Goal: Information Seeking & Learning: Learn about a topic

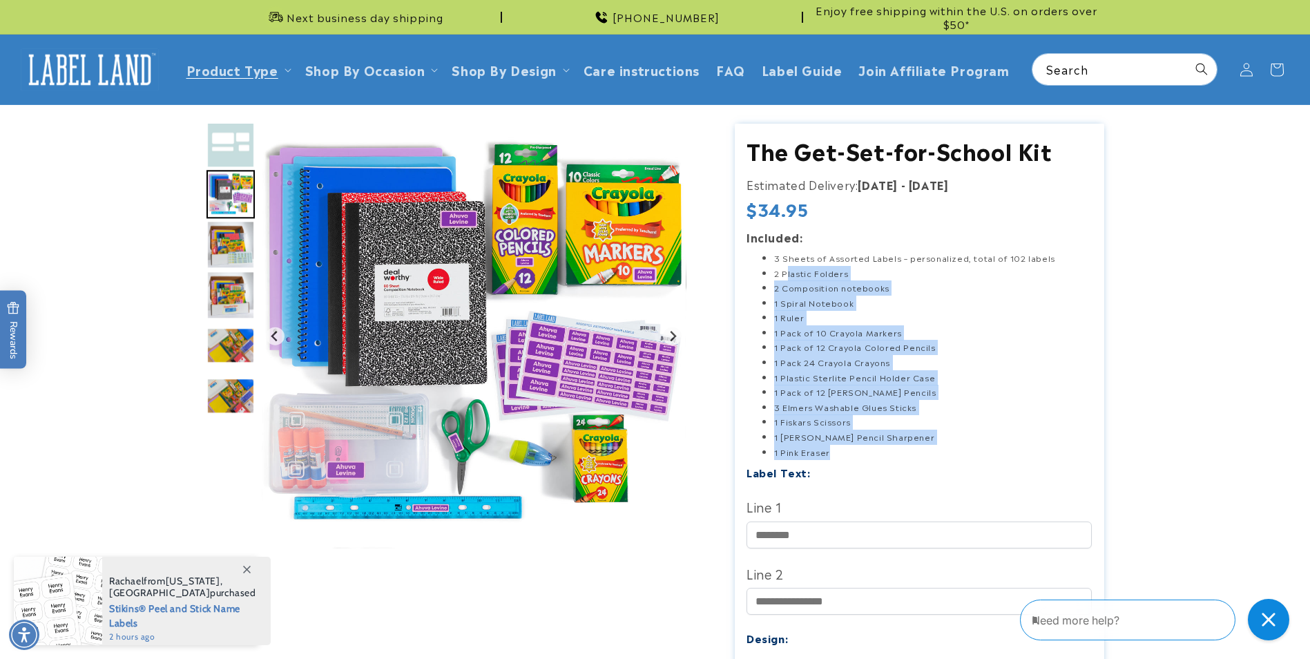
drag, startPoint x: 789, startPoint y: 275, endPoint x: 867, endPoint y: 448, distance: 189.7
click at [867, 448] on ul "3 Sheets of Assorted Labels – personalized, total of 102 labels 2 Plastic Folde…" at bounding box center [918, 355] width 345 height 209
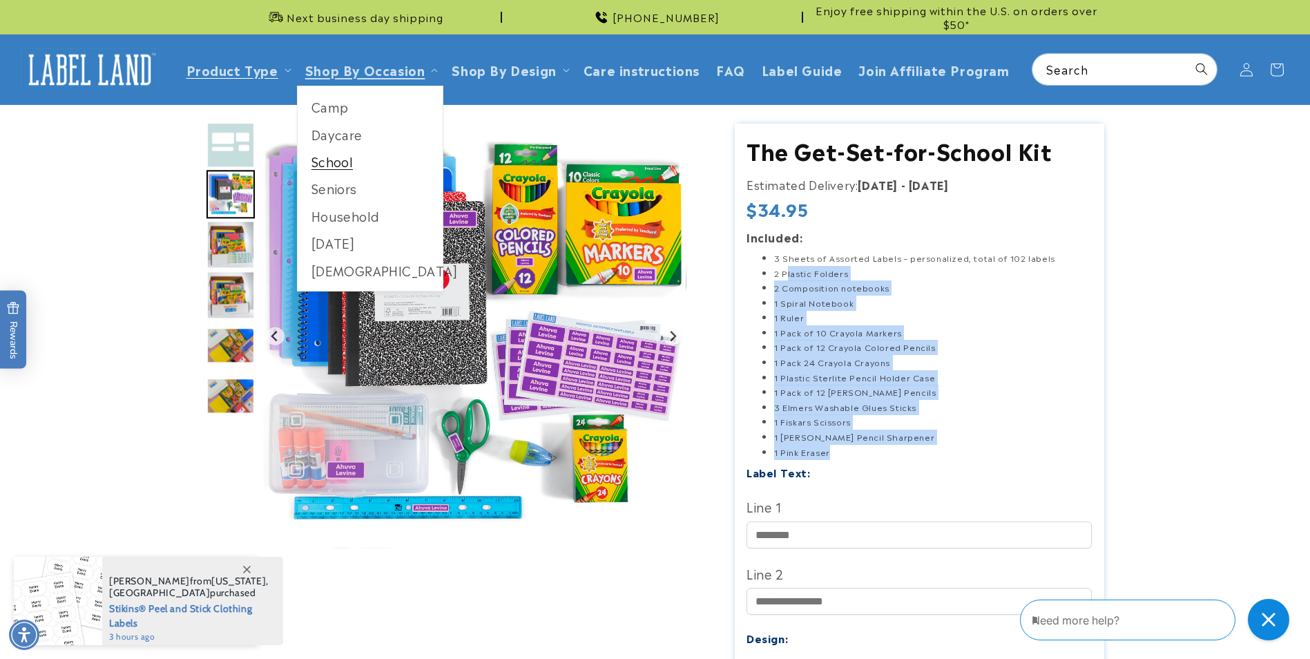
click at [339, 157] on link "School" at bounding box center [371, 161] width 146 height 27
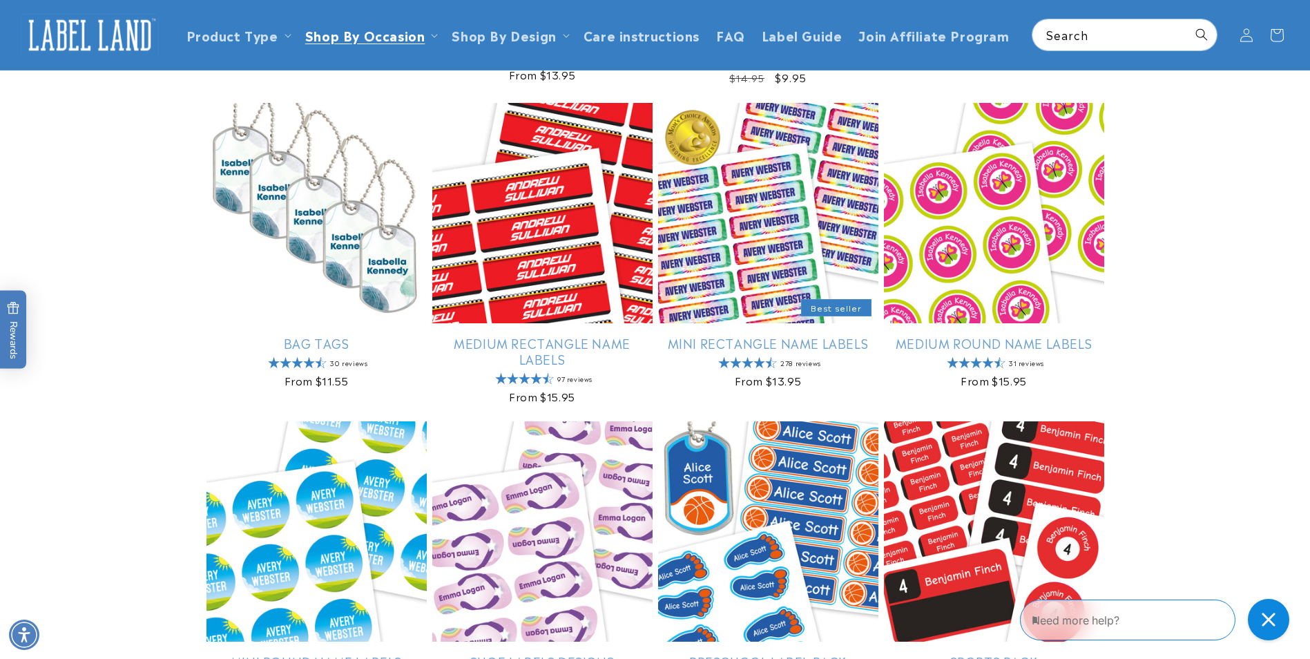
scroll to position [690, 0]
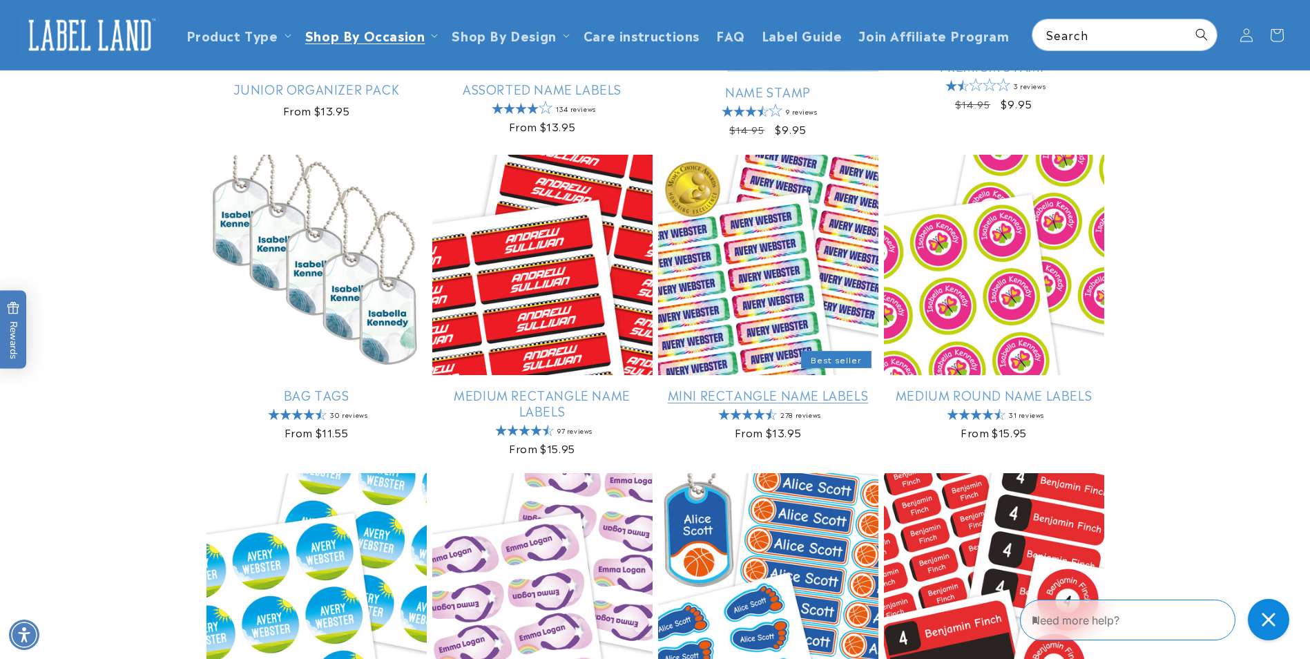
click at [770, 387] on link "Mini Rectangle Name Labels" at bounding box center [768, 395] width 220 height 16
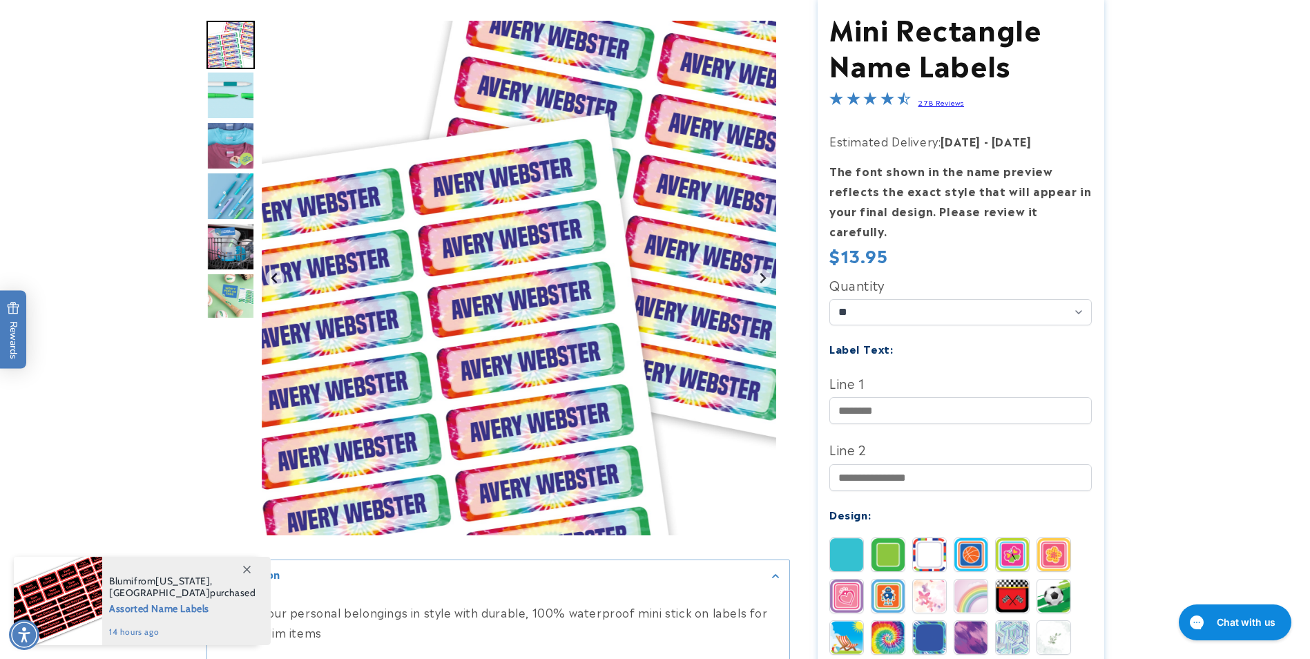
scroll to position [138, 0]
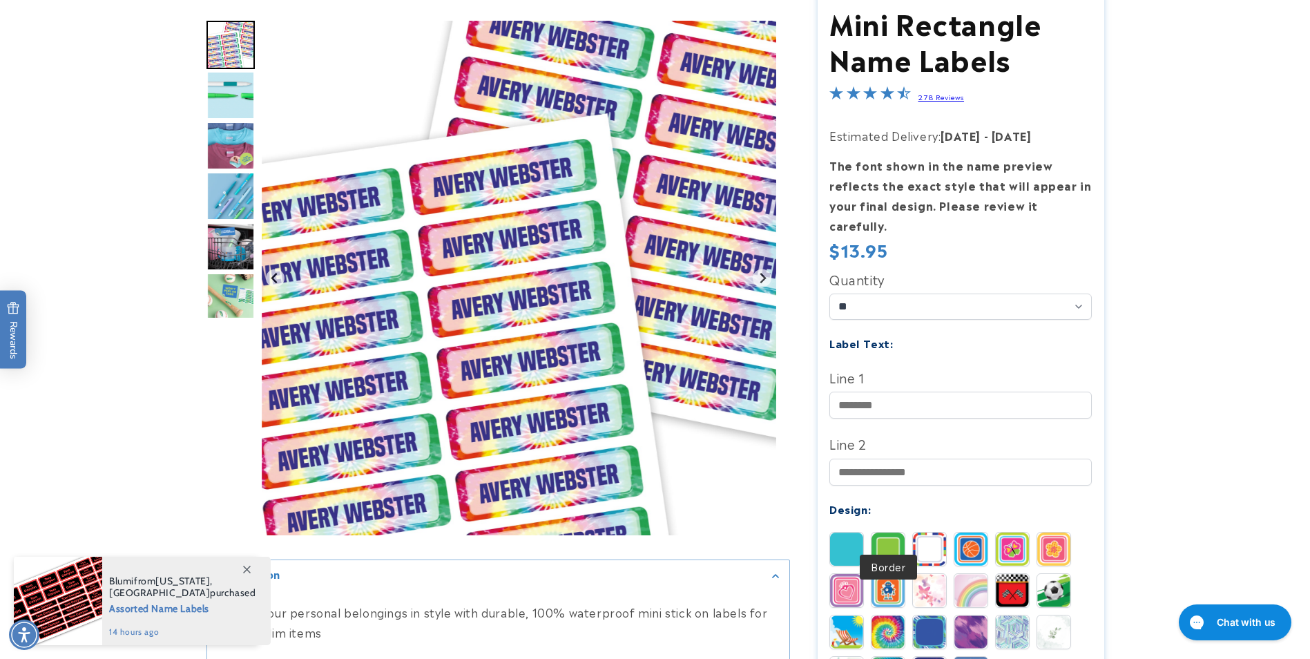
click at [898, 532] on img at bounding box center [887, 548] width 33 height 33
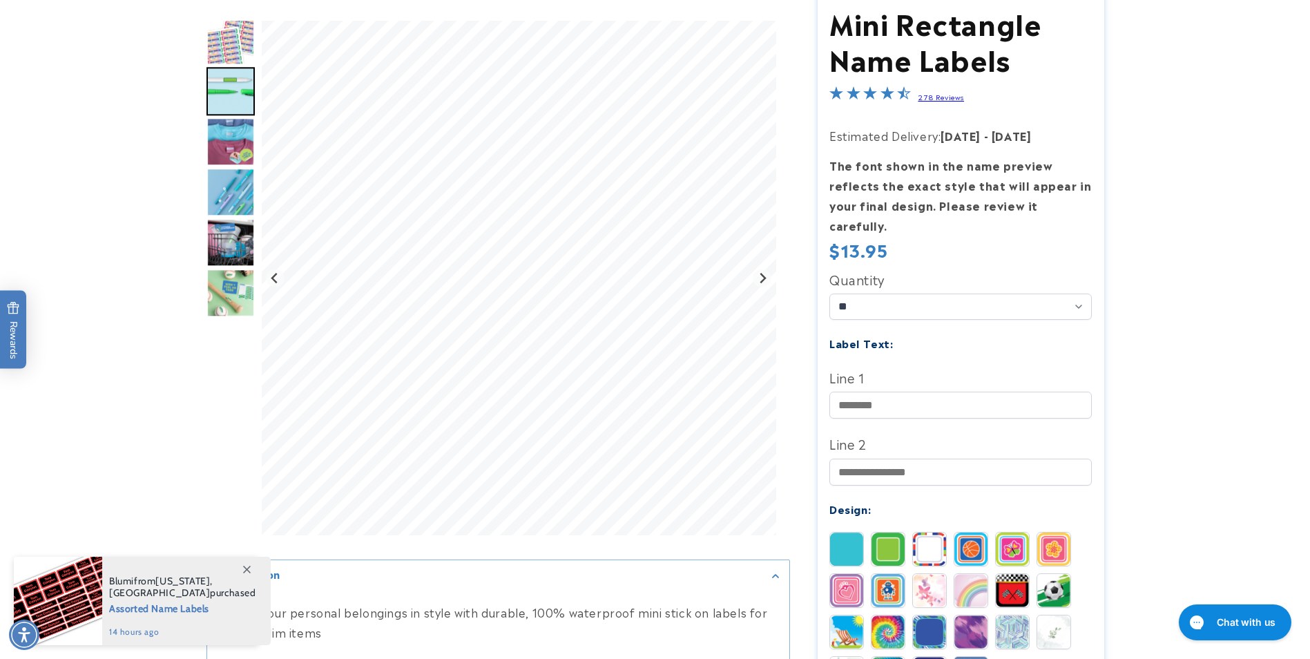
click at [835, 534] on img at bounding box center [846, 548] width 33 height 33
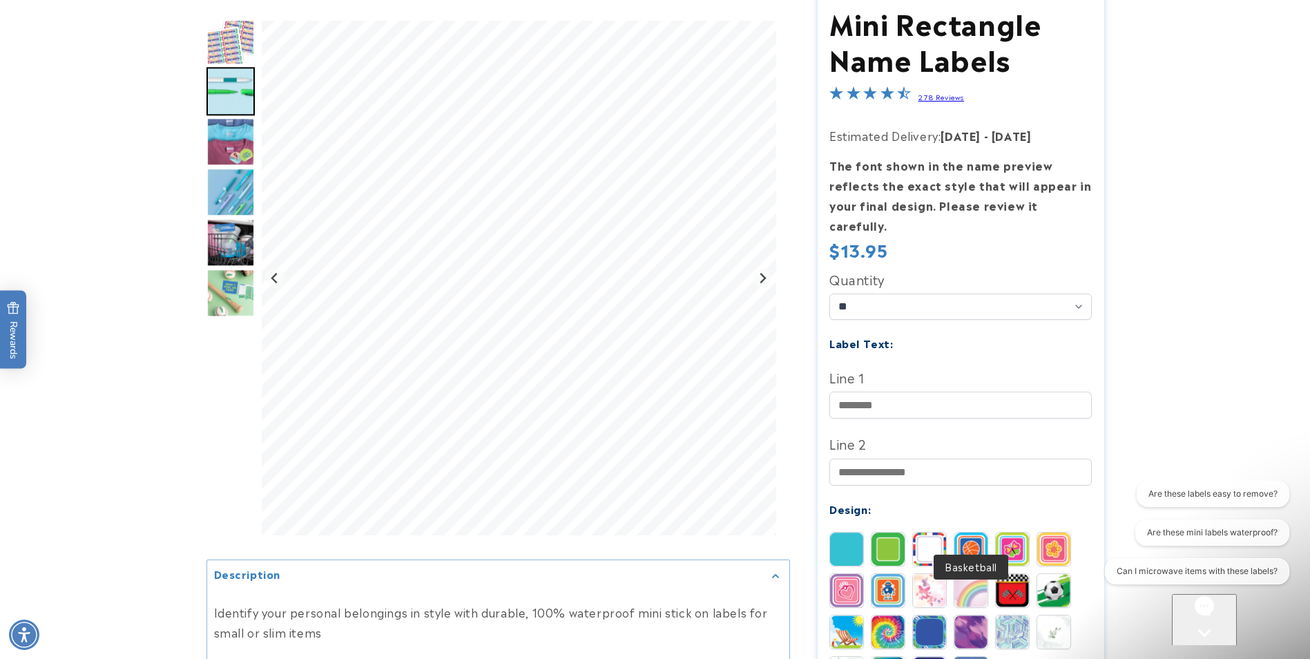
scroll to position [0, 0]
click at [969, 533] on img at bounding box center [970, 548] width 33 height 33
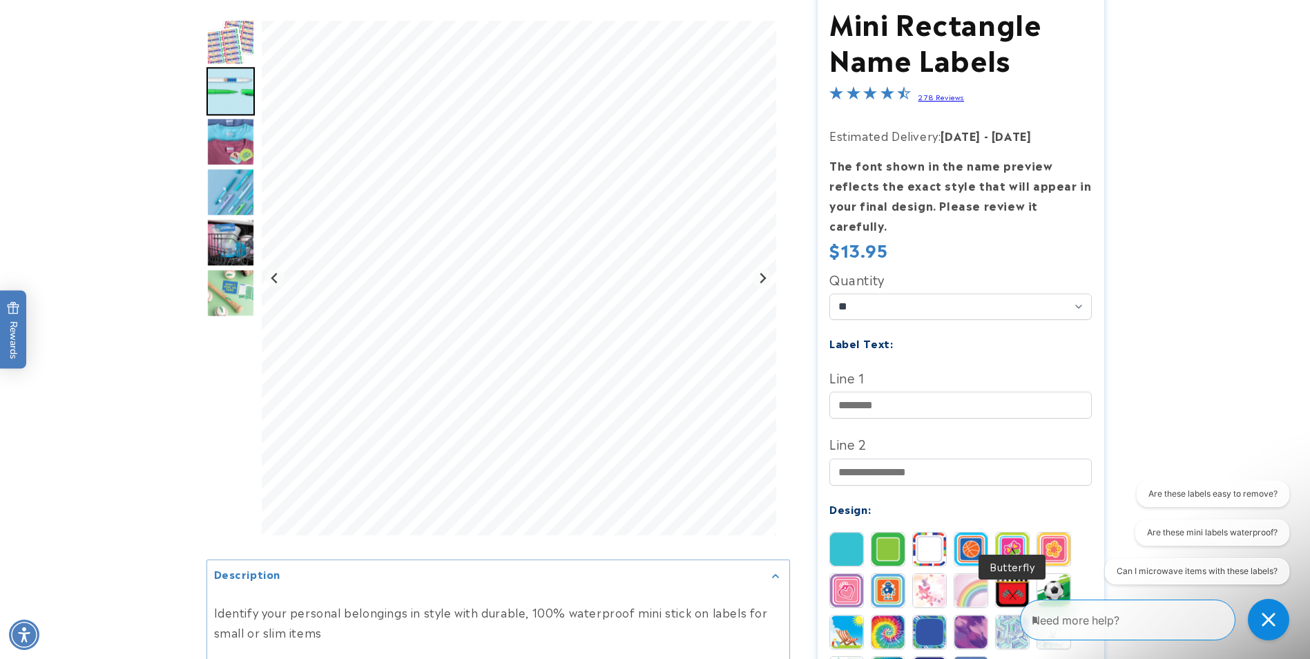
click at [1005, 533] on img at bounding box center [1012, 548] width 33 height 33
click at [1061, 533] on img at bounding box center [1053, 548] width 33 height 33
click at [1057, 574] on img at bounding box center [1053, 590] width 33 height 33
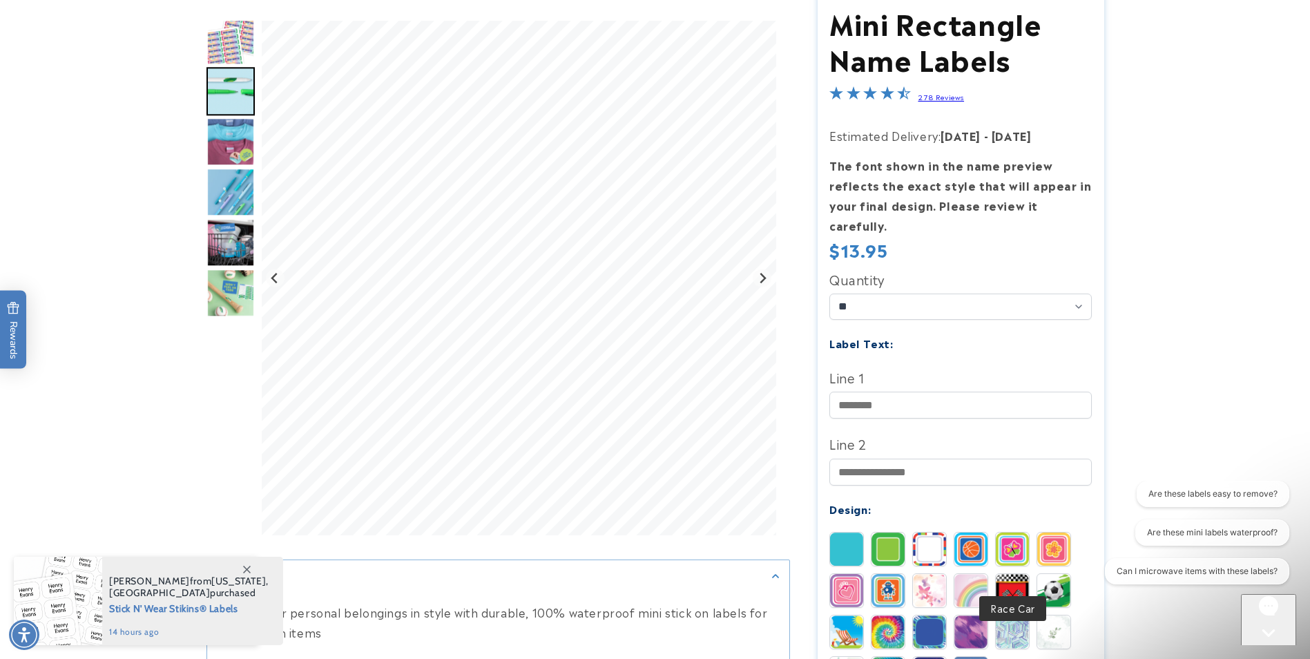
click at [1021, 574] on img at bounding box center [1012, 590] width 33 height 33
click at [965, 574] on img at bounding box center [970, 590] width 33 height 33
click at [939, 574] on img at bounding box center [929, 590] width 33 height 33
click at [891, 574] on img at bounding box center [887, 590] width 33 height 33
click at [860, 574] on img at bounding box center [846, 590] width 33 height 33
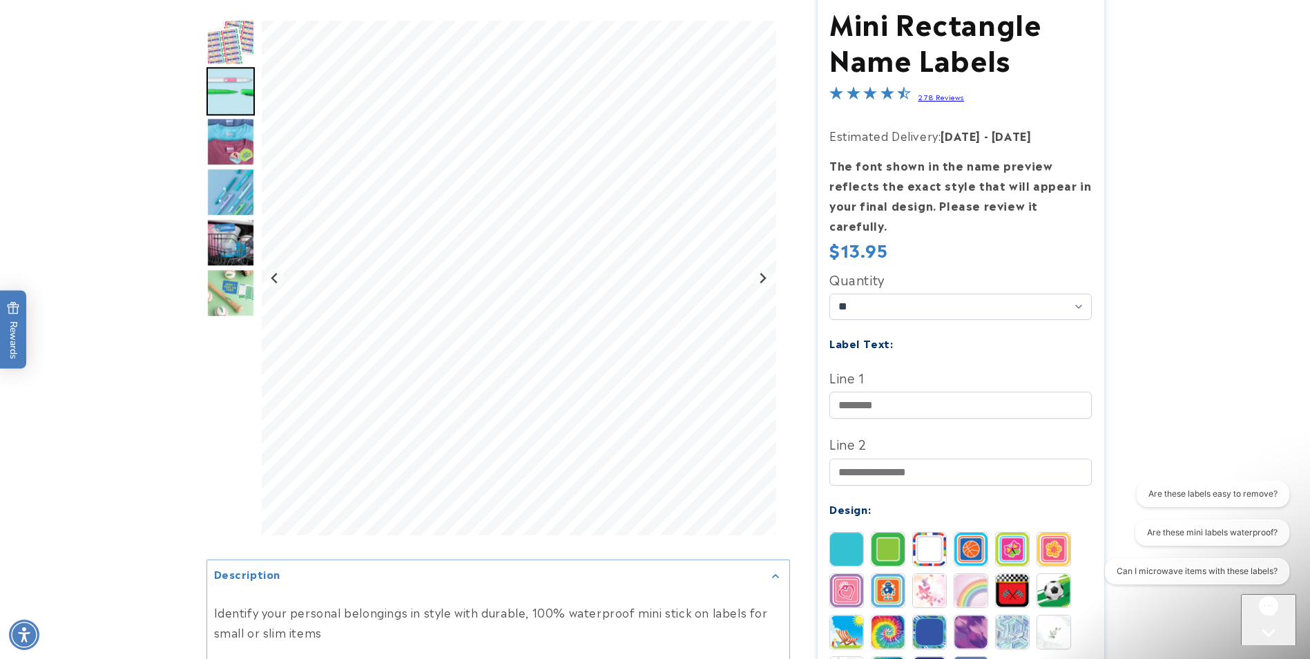
click at [851, 617] on img at bounding box center [846, 631] width 33 height 33
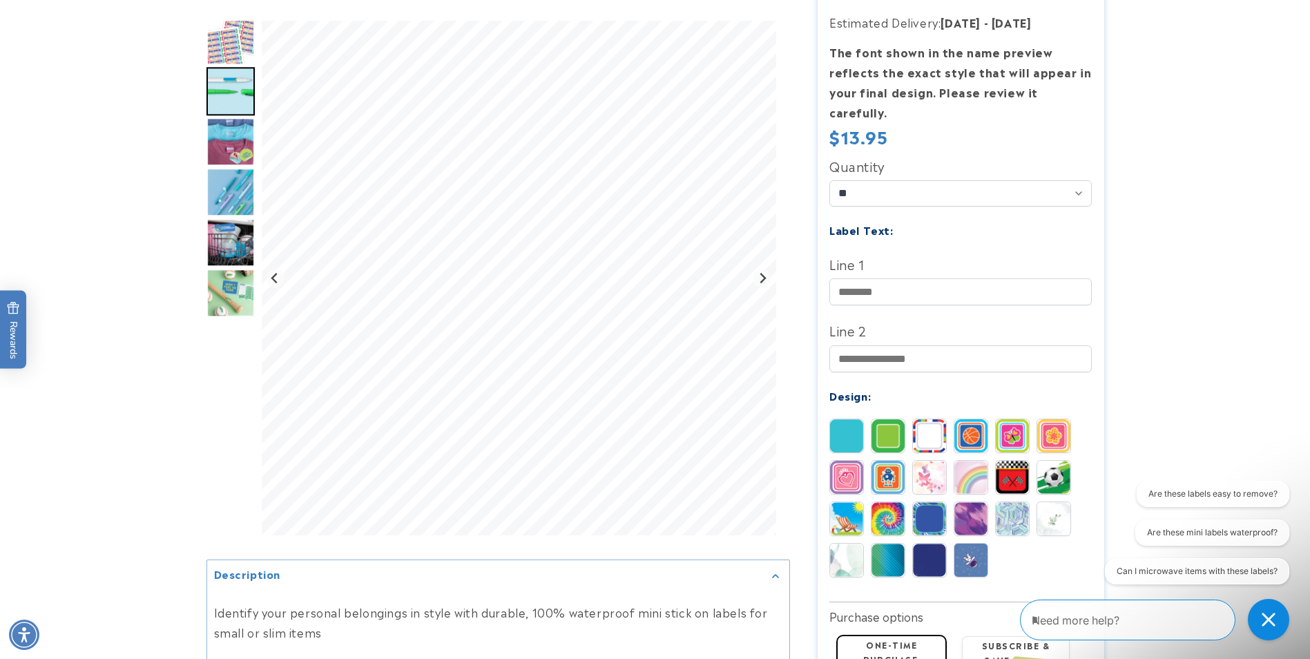
scroll to position [276, 0]
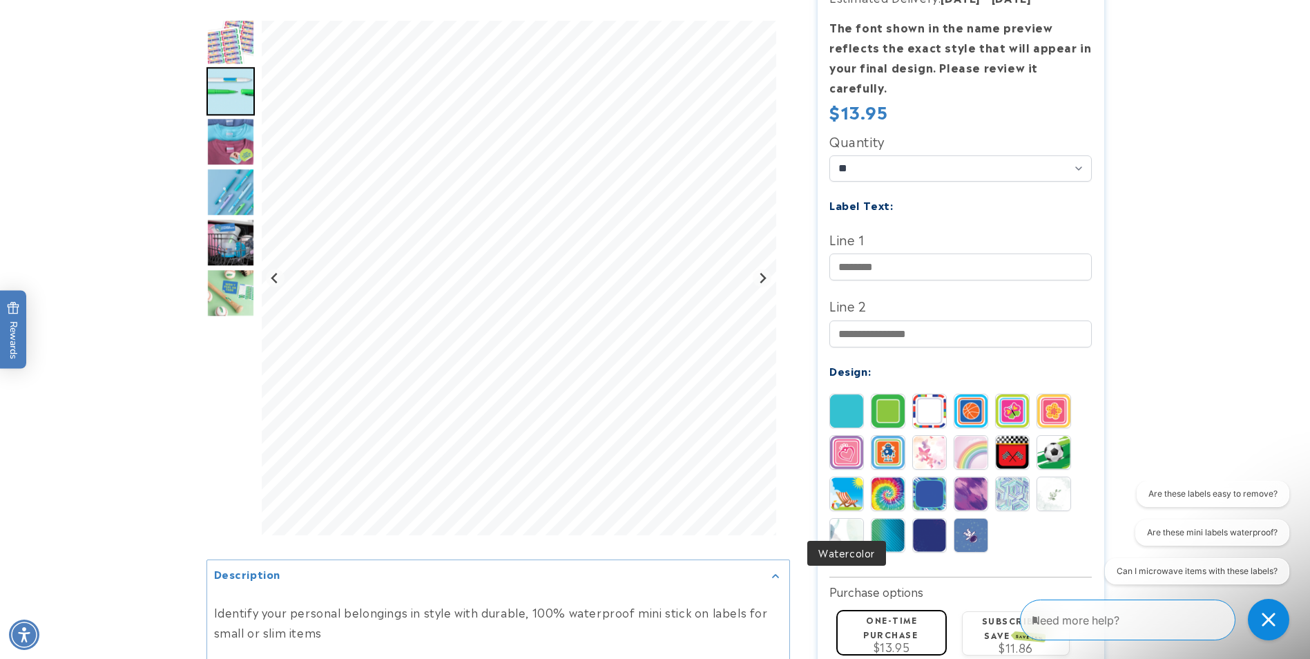
click at [851, 521] on img at bounding box center [846, 535] width 33 height 33
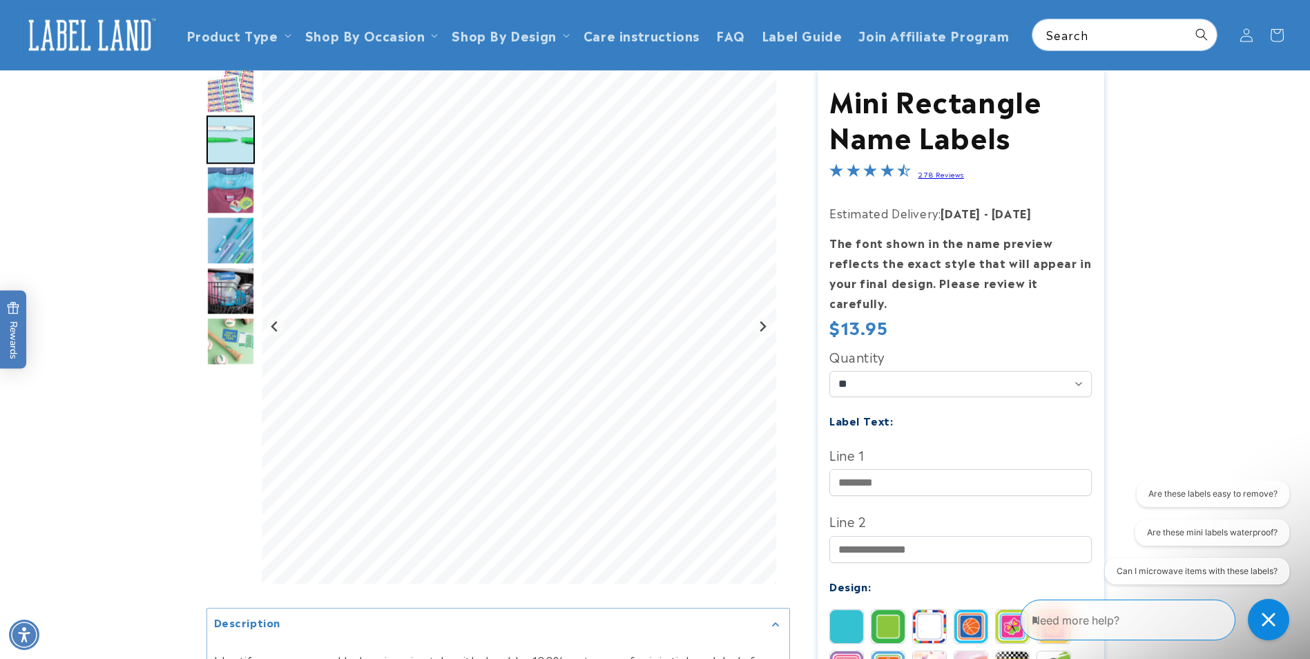
scroll to position [0, 0]
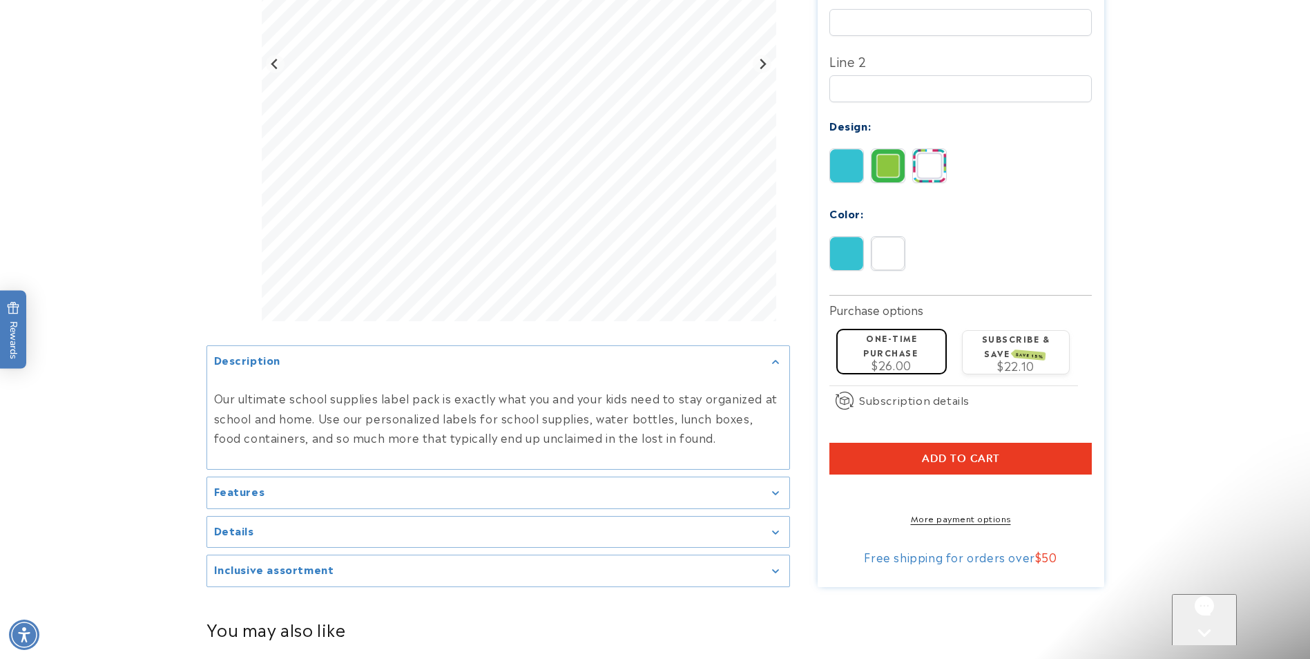
click at [306, 487] on div "Features" at bounding box center [498, 492] width 568 height 10
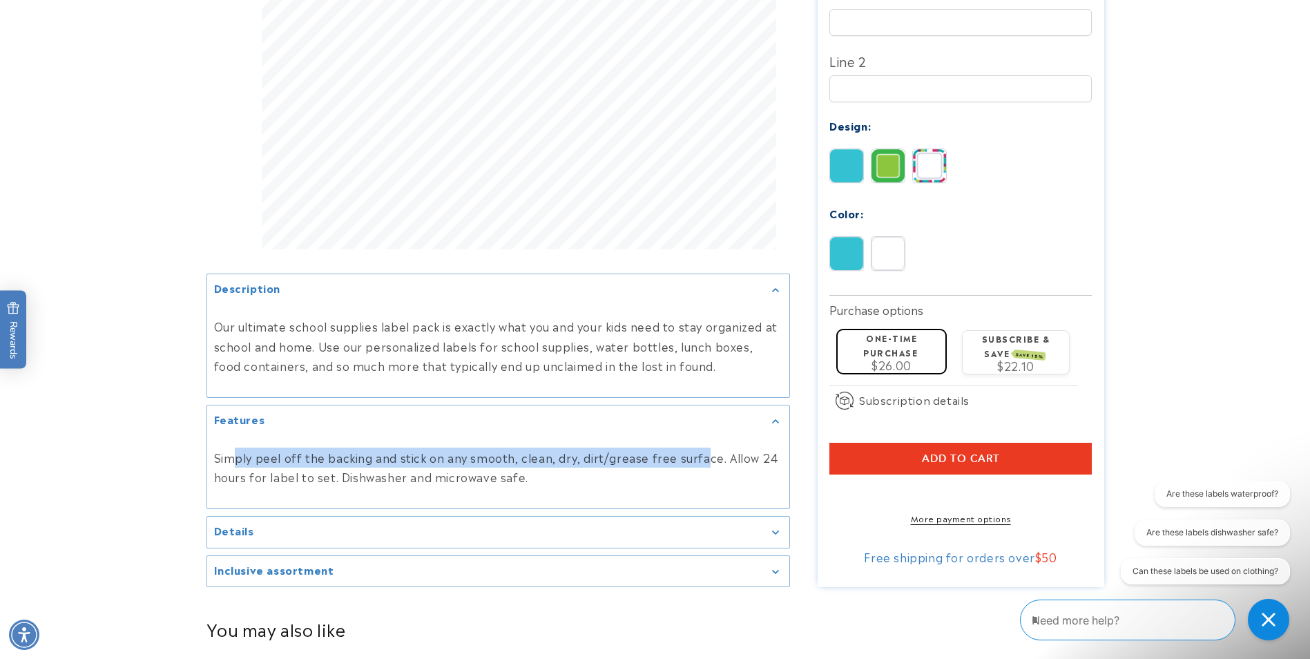
drag, startPoint x: 230, startPoint y: 453, endPoint x: 702, endPoint y: 452, distance: 471.6
click at [702, 452] on p "Simply peel off the backing and stick on any smooth, clean, dry, dirt/grease fr…" at bounding box center [498, 467] width 568 height 40
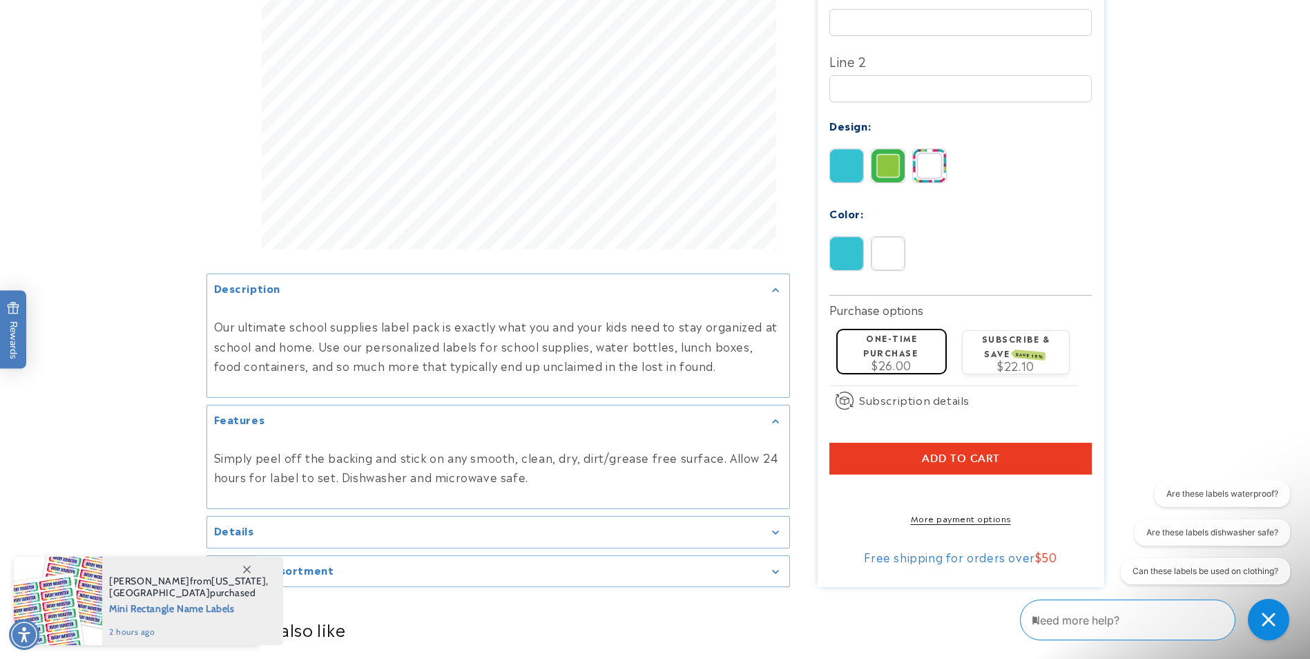
click at [347, 529] on div "Details" at bounding box center [498, 532] width 568 height 10
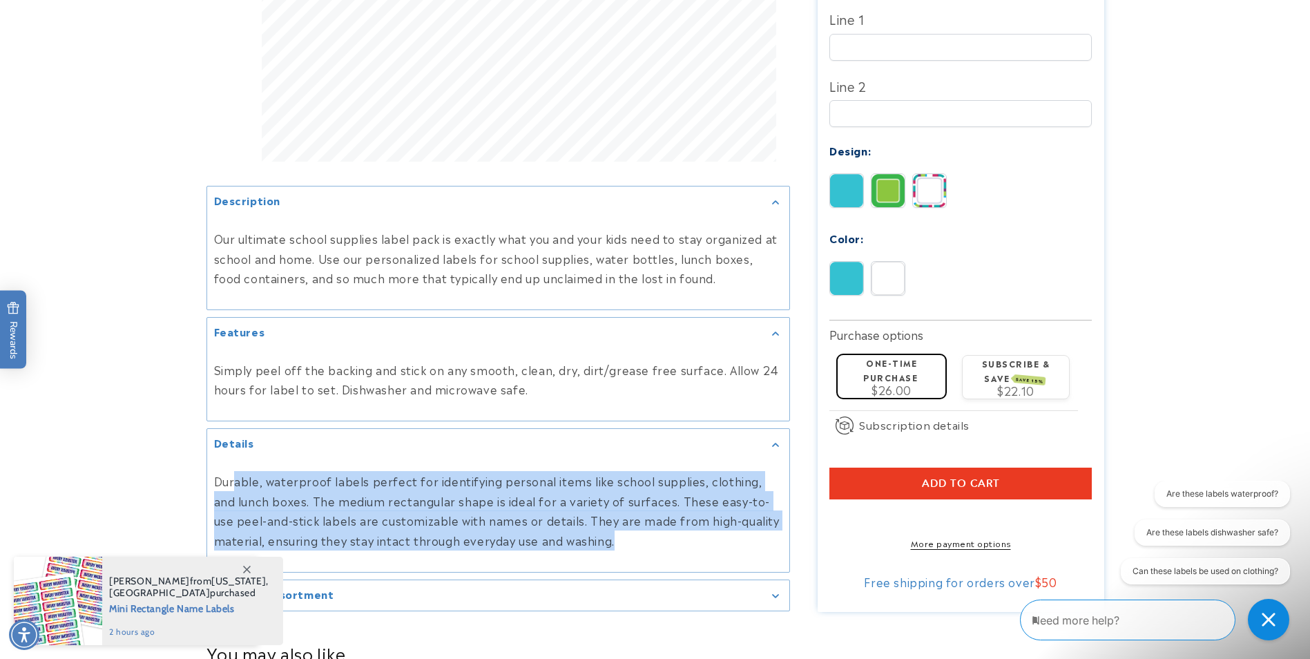
drag, startPoint x: 234, startPoint y: 489, endPoint x: 641, endPoint y: 538, distance: 409.6
click at [641, 538] on p "Durable, waterproof labels perfect for identifying personal items like school s…" at bounding box center [498, 510] width 568 height 79
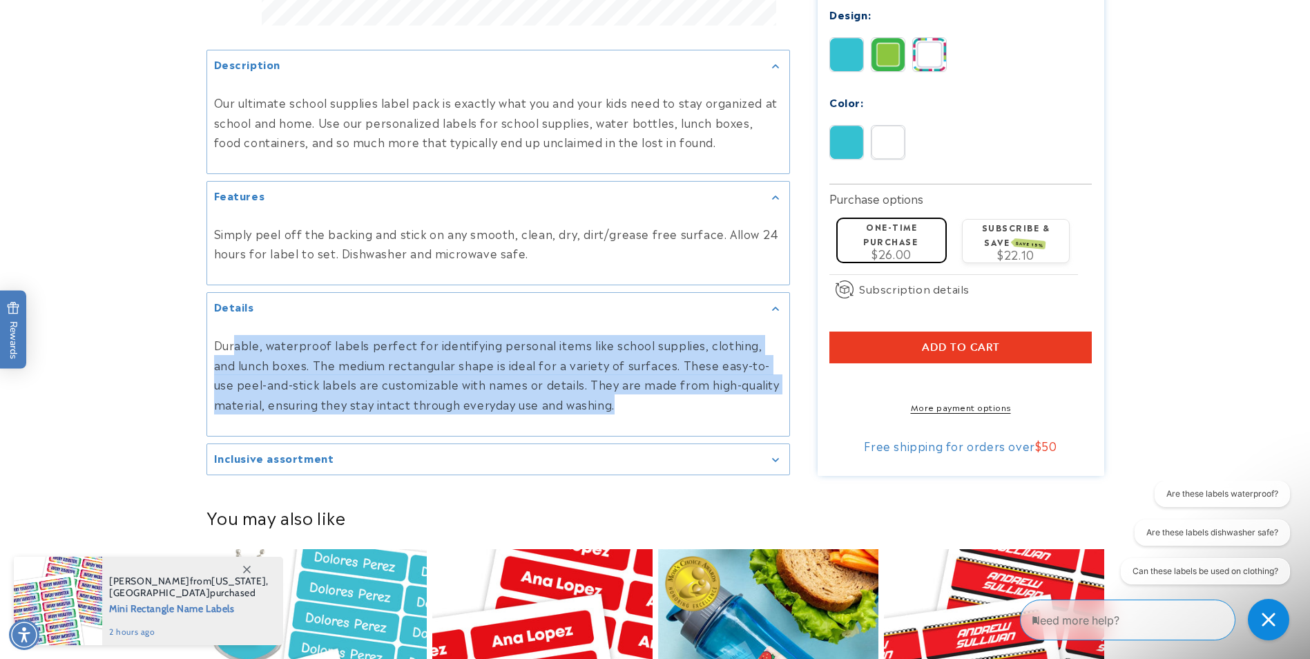
scroll to position [621, 0]
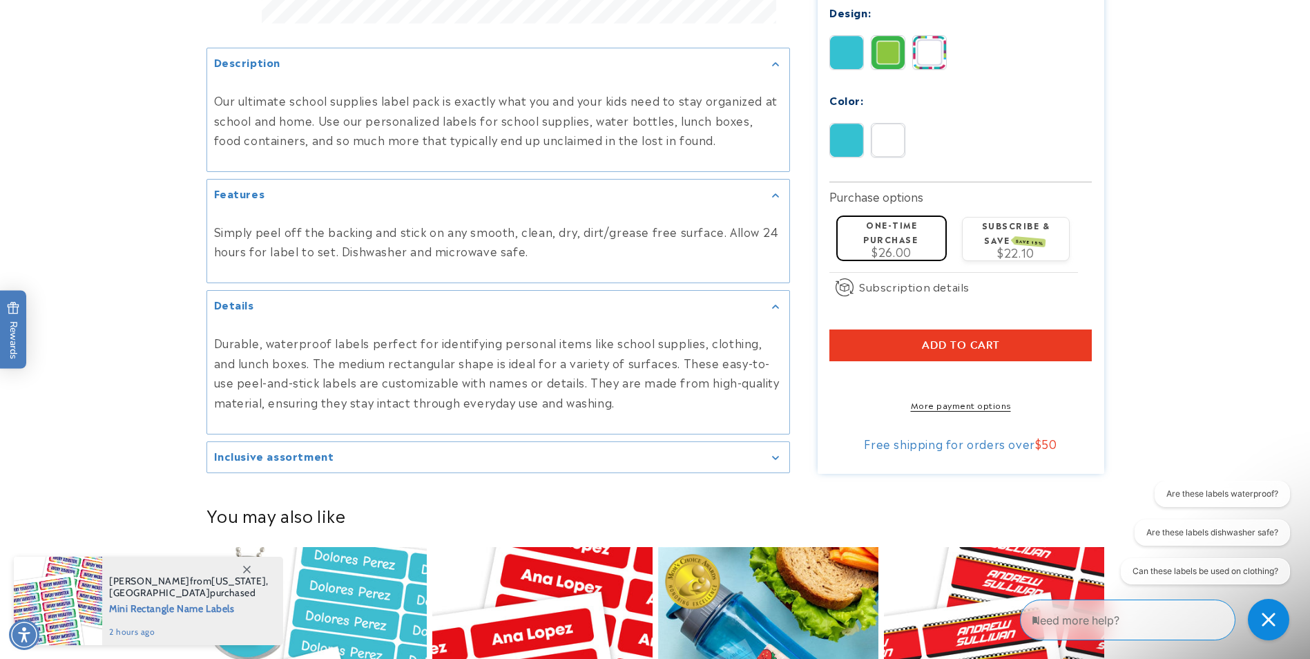
click at [599, 466] on summary "Inclusive assortment" at bounding box center [498, 457] width 582 height 31
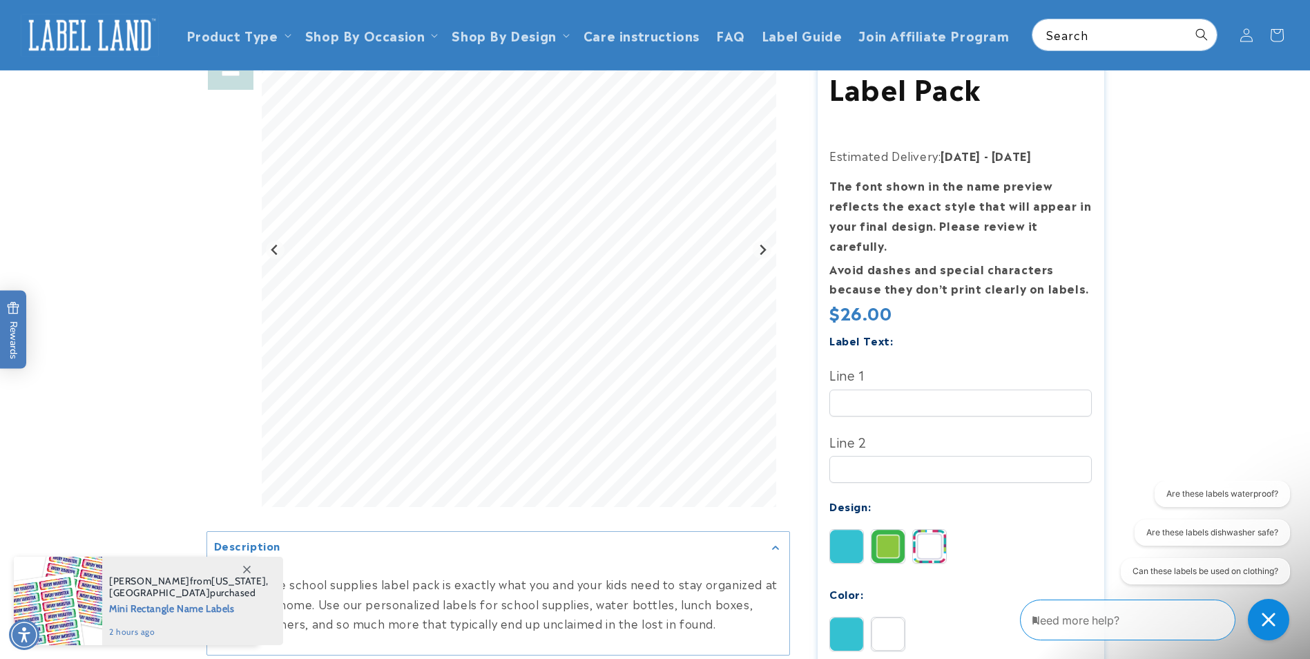
scroll to position [0, 0]
